Goal: Navigation & Orientation: Understand site structure

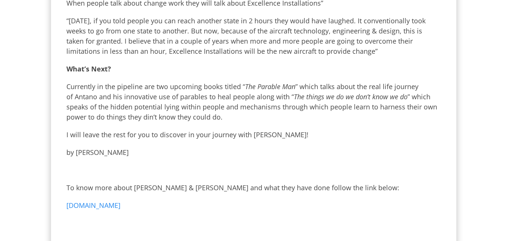
scroll to position [690, 0]
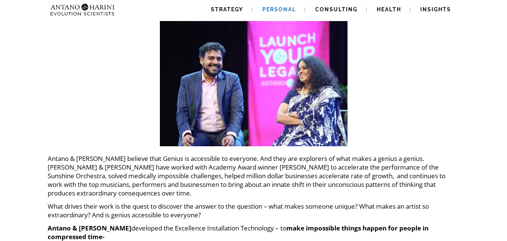
scroll to position [17, 0]
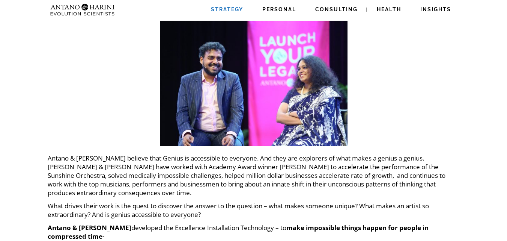
click at [233, 10] on span "Strategy" at bounding box center [227, 9] width 32 height 6
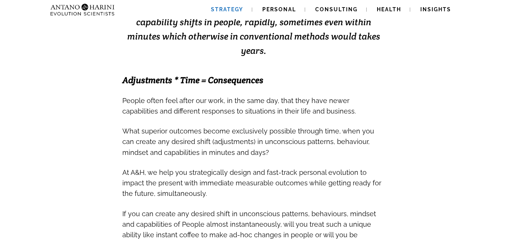
scroll to position [218, 0]
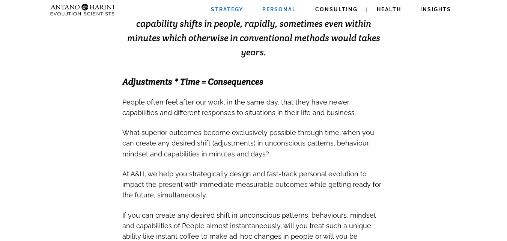
click at [281, 15] on link "Personal" at bounding box center [279, 9] width 52 height 19
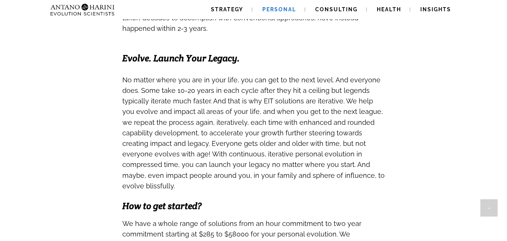
scroll to position [562, 0]
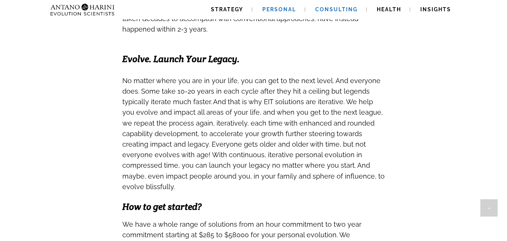
click at [334, 15] on link "Consulting" at bounding box center [336, 9] width 60 height 19
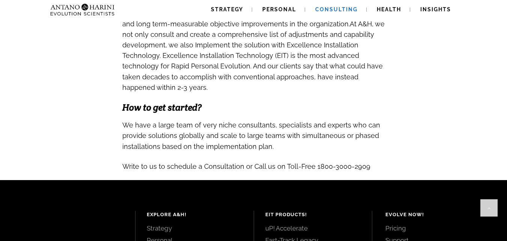
scroll to position [881, 0]
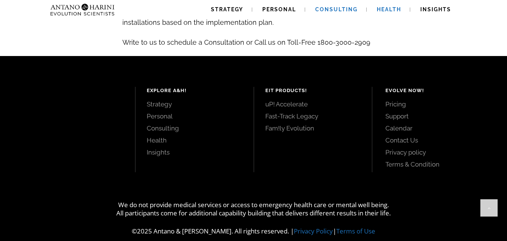
click at [378, 12] on span "Health" at bounding box center [389, 9] width 24 height 6
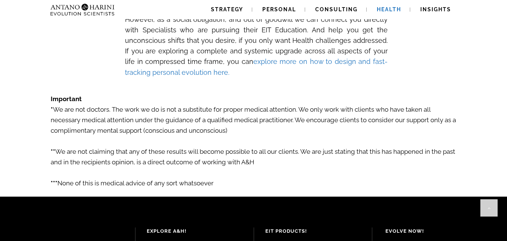
scroll to position [1260, 0]
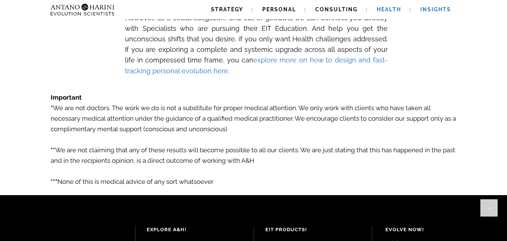
click at [416, 9] on link "Insights" at bounding box center [435, 9] width 49 height 19
